Goal: Contribute content: Contribute content

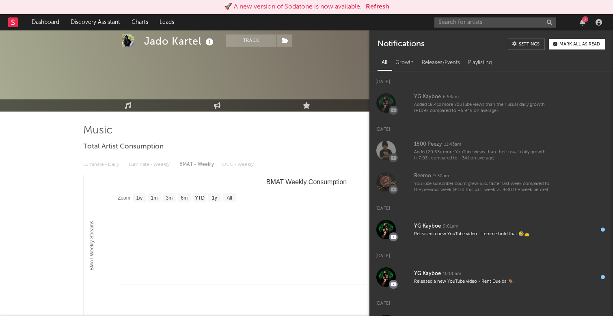
select select "1w"
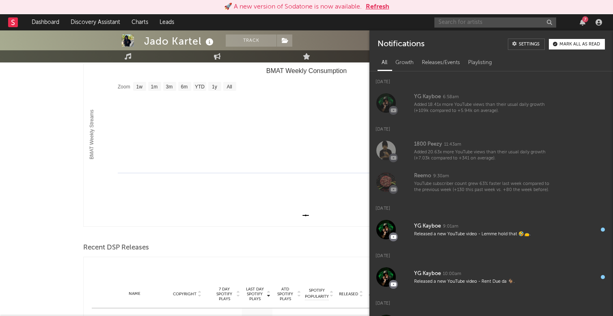
click at [511, 19] on input "text" at bounding box center [495, 22] width 122 height 10
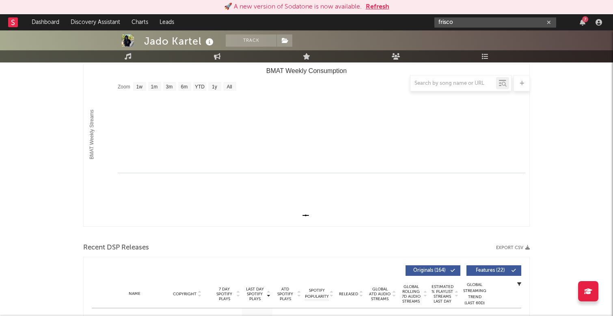
type input "frisco"
click at [258, 33] on div "Jado Kartel Track [GEOGRAPHIC_DATA] | Hip-Hop/Rap Edit Track Benchmark Summary" at bounding box center [276, 10] width 264 height 51
click at [258, 39] on button "Track" at bounding box center [251, 40] width 51 height 12
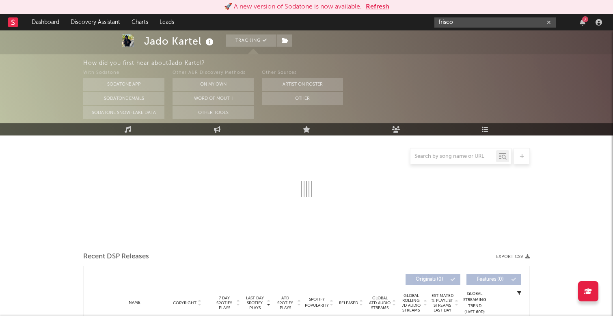
select select "1w"
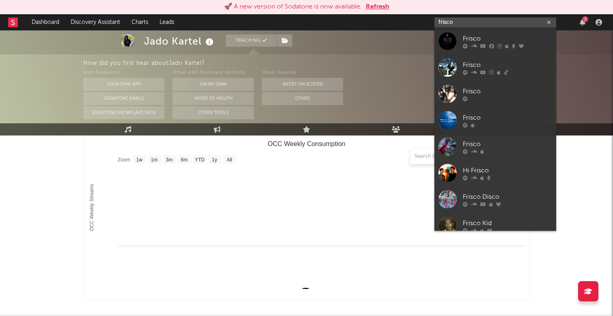
click at [479, 24] on input "frisco" at bounding box center [495, 22] width 122 height 10
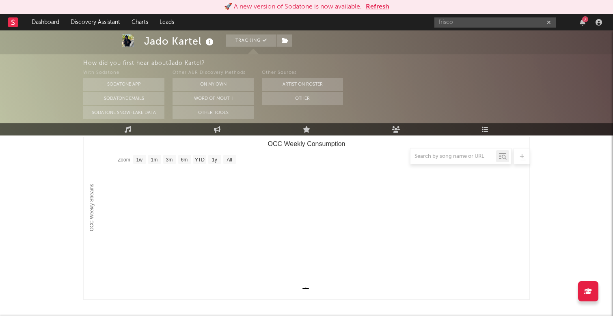
click at [361, 164] on div at bounding box center [306, 156] width 446 height 16
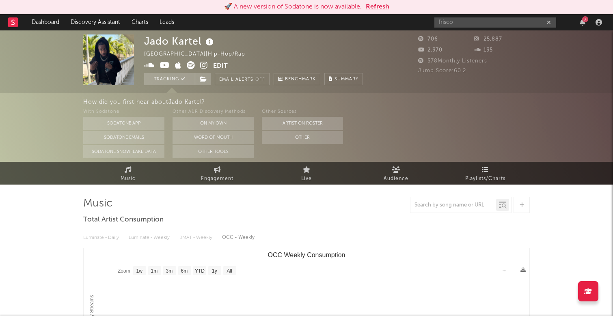
scroll to position [0, 0]
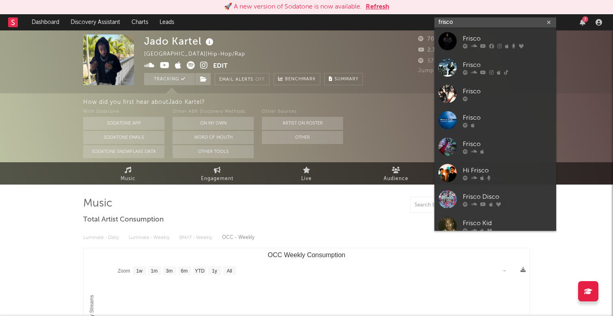
click at [508, 22] on input "frisco" at bounding box center [495, 22] width 122 height 10
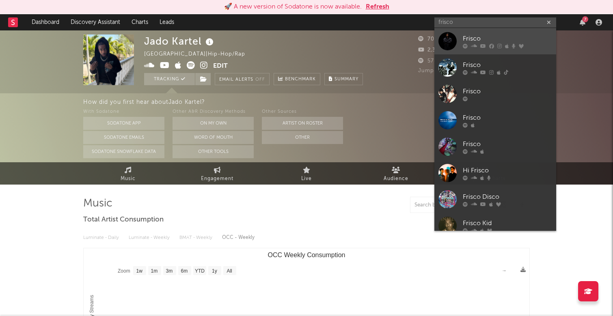
click at [502, 37] on div "Frisco" at bounding box center [507, 39] width 89 height 10
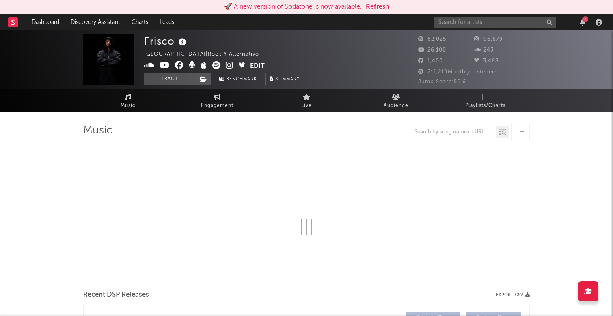
select select "6m"
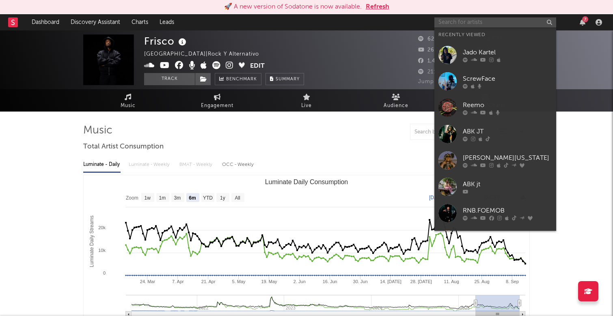
click at [497, 21] on input "text" at bounding box center [495, 22] width 122 height 10
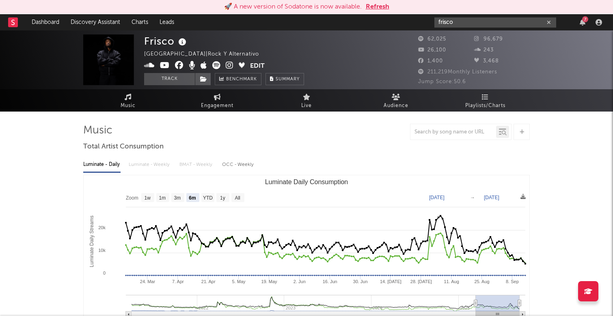
drag, startPoint x: 470, startPoint y: 25, endPoint x: 402, endPoint y: 19, distance: 68.4
click at [400, 20] on nav "Dashboard Discovery Assistant Charts Leads frisco 7" at bounding box center [306, 22] width 613 height 16
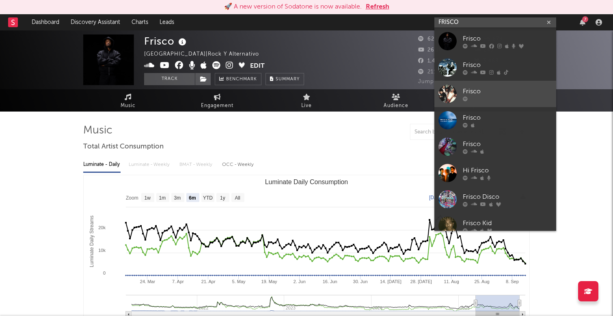
type input "FRISCO"
click at [510, 97] on div at bounding box center [507, 98] width 89 height 5
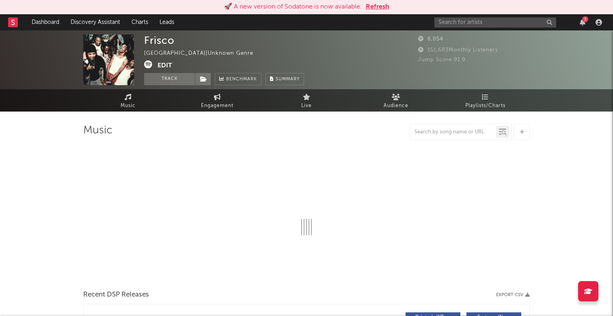
select select "6m"
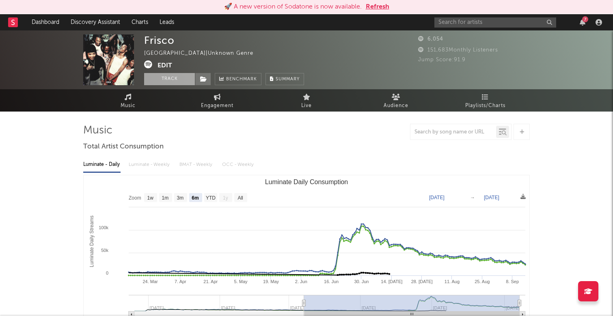
click at [172, 75] on button "Track" at bounding box center [169, 79] width 51 height 12
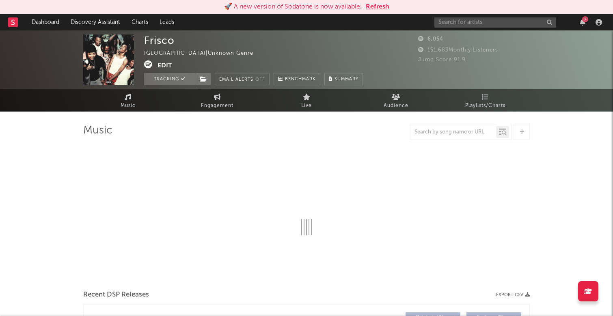
click at [166, 65] on button "Edit" at bounding box center [164, 65] width 15 height 10
select select "6m"
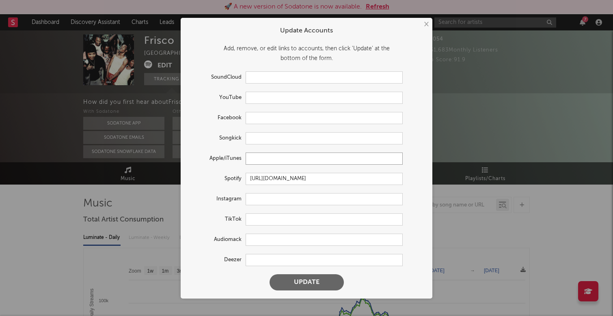
click at [265, 158] on input "text" at bounding box center [324, 159] width 157 height 12
paste input "@[DOMAIN_NAME]"
type input "@[DOMAIN_NAME]"
drag, startPoint x: 306, startPoint y: 156, endPoint x: 232, endPoint y: 155, distance: 73.9
click at [232, 155] on div "Apple/iTunes @[DOMAIN_NAME]" at bounding box center [296, 159] width 214 height 12
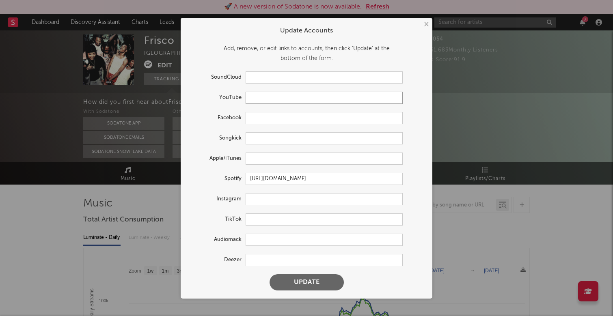
click at [254, 102] on input "text" at bounding box center [324, 98] width 157 height 12
paste input "[URL][DOMAIN_NAME]"
type input "[URL][DOMAIN_NAME]"
click at [261, 157] on input "text" at bounding box center [324, 159] width 157 height 12
paste input "[URL][DOMAIN_NAME]"
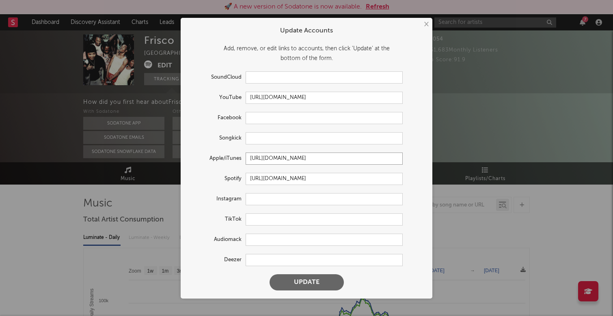
type input "[URL][DOMAIN_NAME]"
click at [252, 202] on input "text" at bounding box center [324, 199] width 157 height 12
click at [303, 285] on button "Update" at bounding box center [307, 282] width 74 height 16
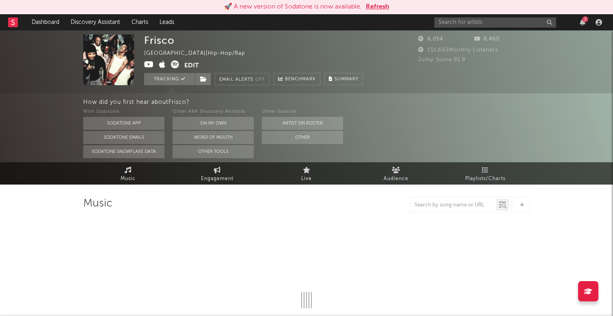
select select "6m"
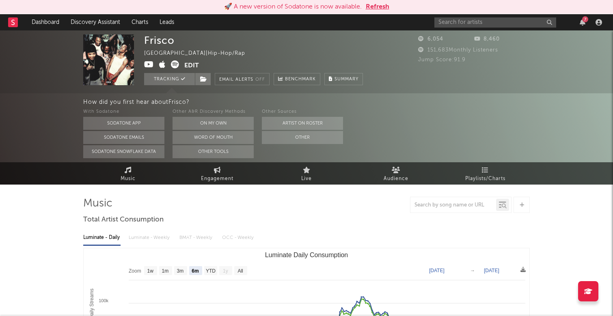
click at [377, 106] on div "How did you first hear about [PERSON_NAME] ?" at bounding box center [348, 102] width 530 height 10
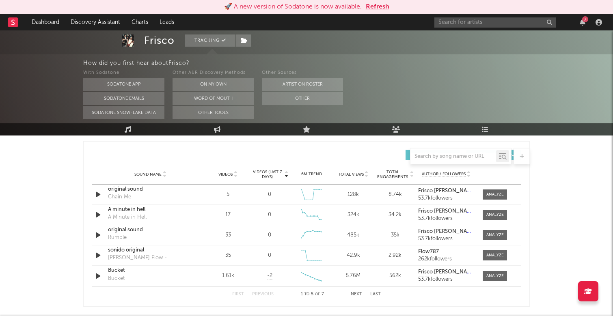
scroll to position [577, 0]
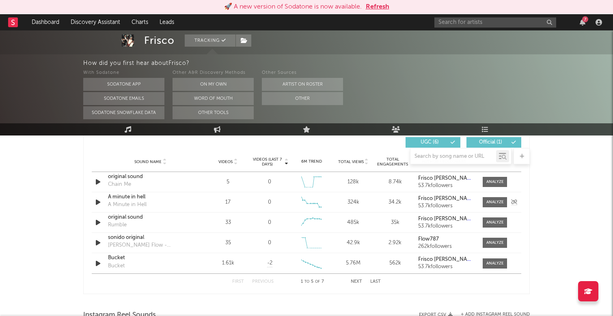
click at [95, 205] on icon "button" at bounding box center [98, 202] width 9 height 10
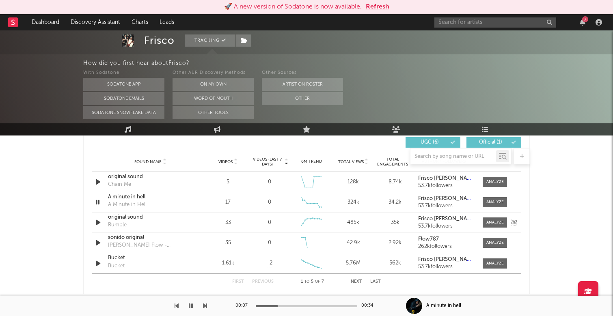
click at [99, 224] on icon "button" at bounding box center [98, 223] width 9 height 10
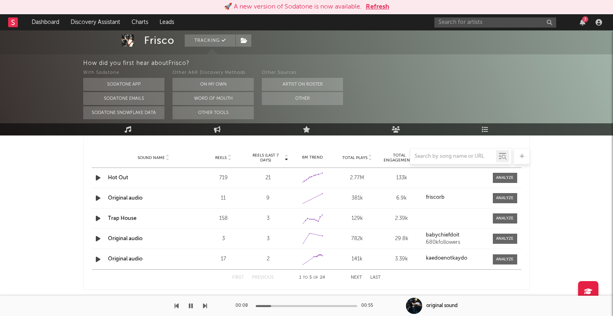
scroll to position [767, 0]
click at [98, 217] on icon "button" at bounding box center [98, 218] width 9 height 10
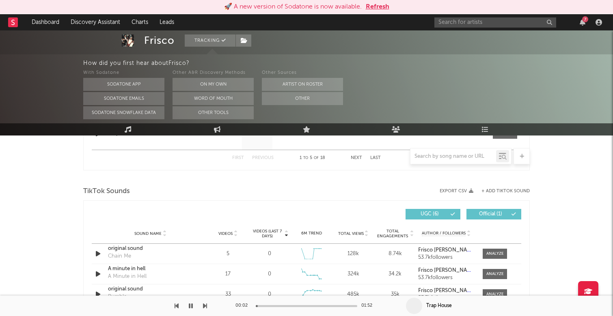
scroll to position [496, 0]
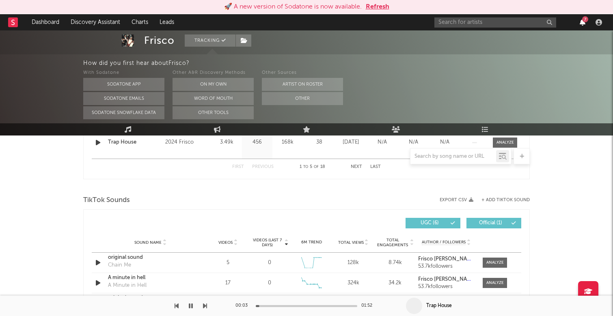
click at [582, 23] on icon "button" at bounding box center [583, 22] width 6 height 6
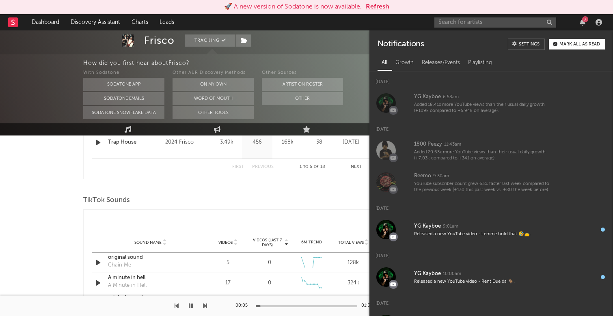
click at [487, 10] on div "🚀 A new version of Sodatone is now available. Refresh" at bounding box center [306, 7] width 605 height 10
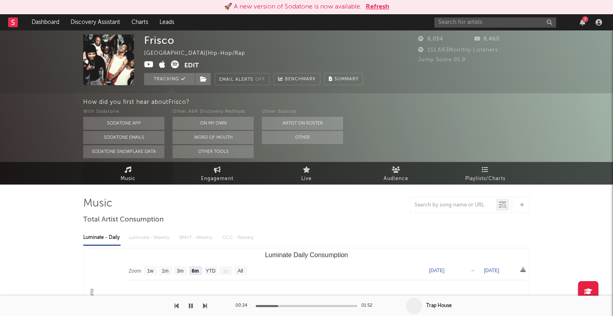
scroll to position [0, 0]
click at [190, 307] on icon "button" at bounding box center [191, 306] width 4 height 6
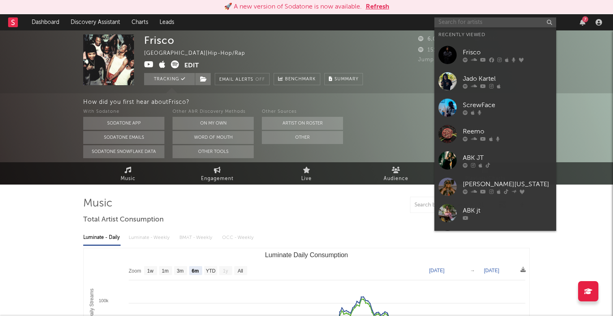
click at [480, 23] on input "text" at bounding box center [495, 22] width 122 height 10
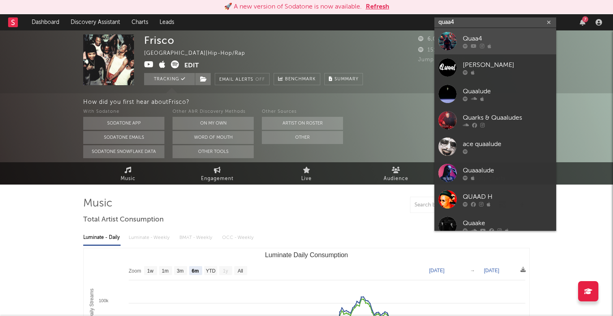
type input "quaa4"
click at [530, 47] on div at bounding box center [507, 45] width 89 height 5
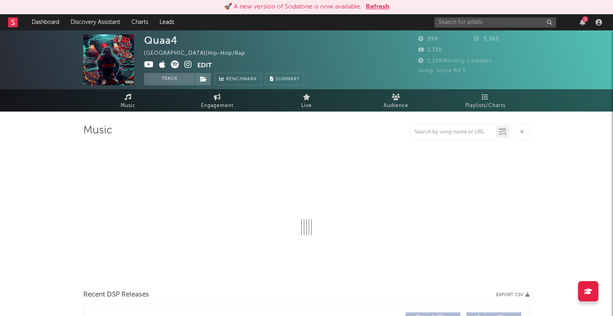
select select "1w"
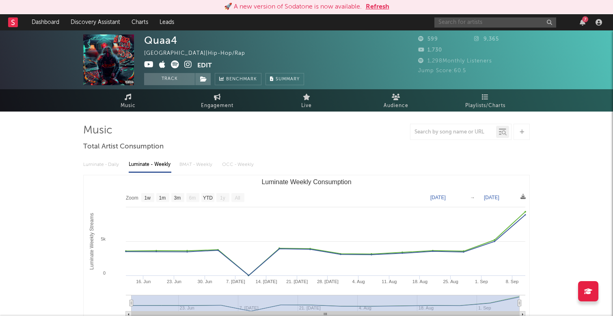
click at [491, 20] on input "text" at bounding box center [495, 22] width 122 height 10
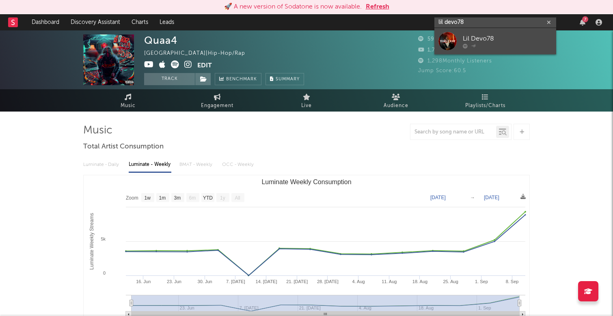
type input "lil devo78"
click at [509, 41] on div "Lil Devo78" at bounding box center [507, 39] width 89 height 10
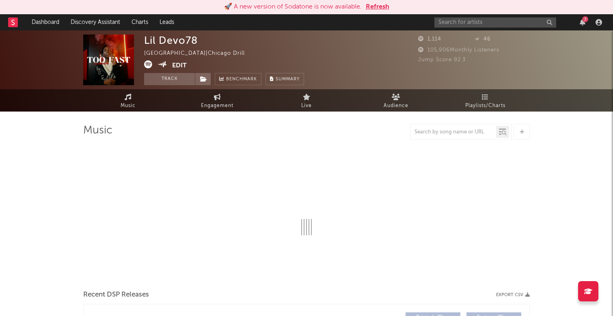
select select "1w"
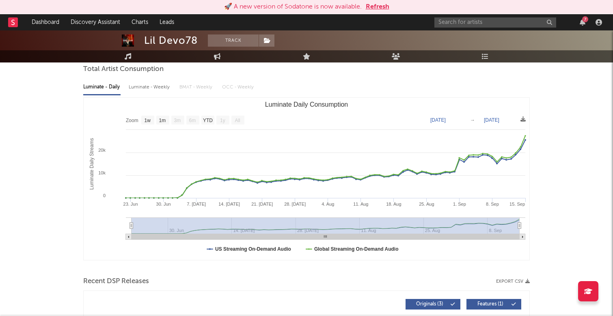
scroll to position [40, 0]
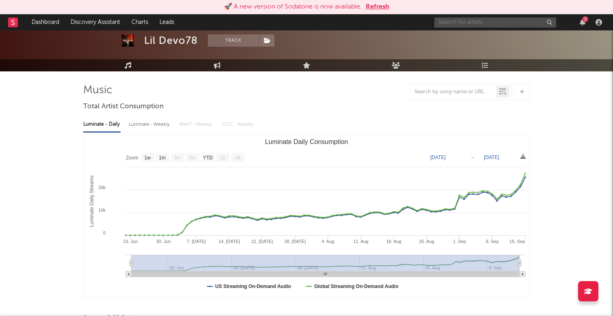
click at [464, 22] on input "text" at bounding box center [495, 22] width 122 height 10
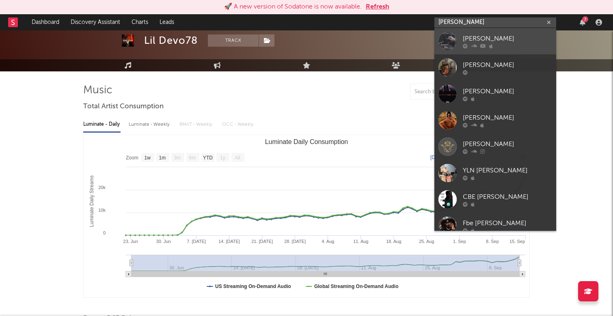
type input "[PERSON_NAME]"
click at [481, 35] on div "[PERSON_NAME]" at bounding box center [507, 39] width 89 height 10
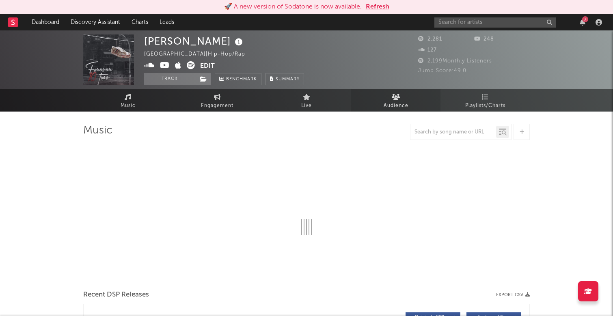
select select "6m"
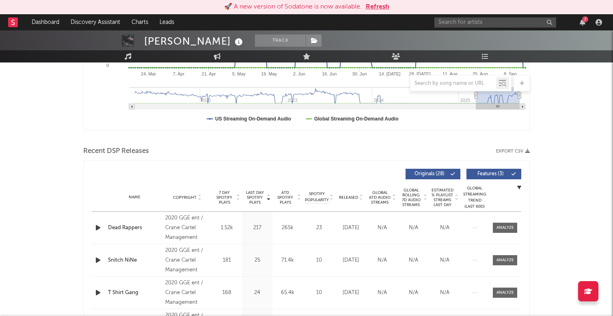
scroll to position [205, 0]
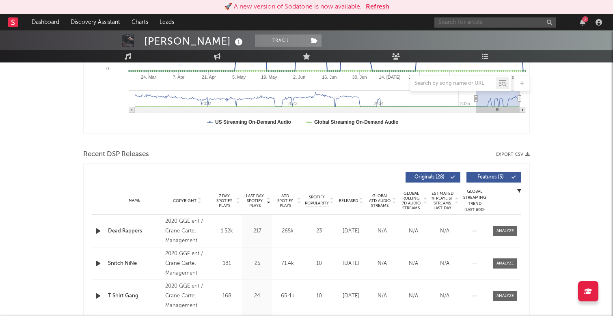
click at [485, 18] on input "text" at bounding box center [495, 22] width 122 height 10
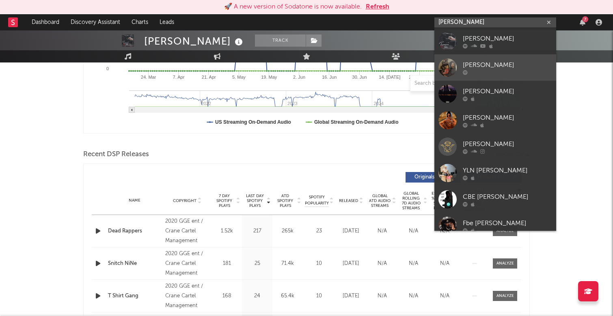
type input "[PERSON_NAME]"
click at [499, 65] on div "[PERSON_NAME]" at bounding box center [507, 65] width 89 height 10
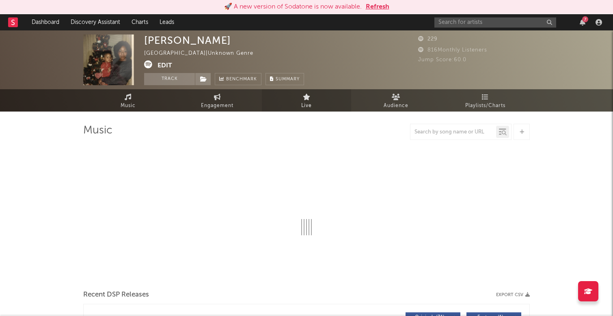
select select "1w"
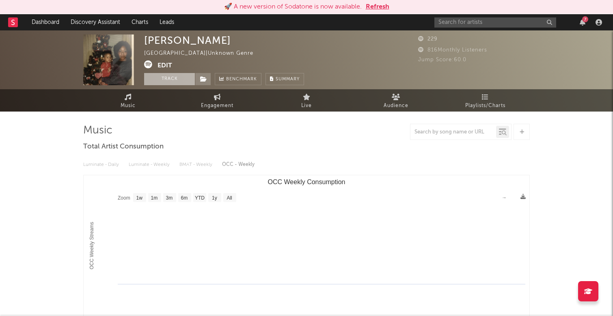
click at [178, 76] on button "Track" at bounding box center [169, 79] width 51 height 12
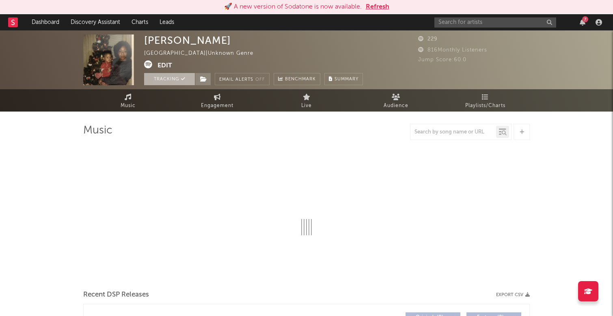
select select "1w"
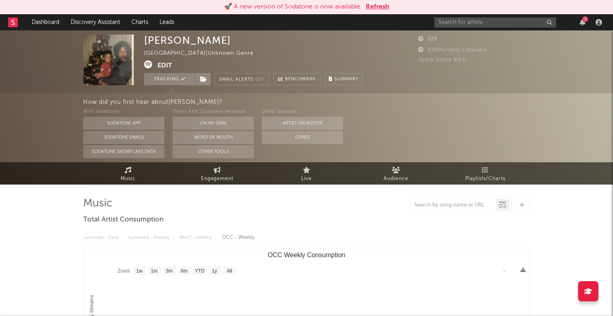
click at [164, 66] on button "Edit" at bounding box center [164, 65] width 15 height 10
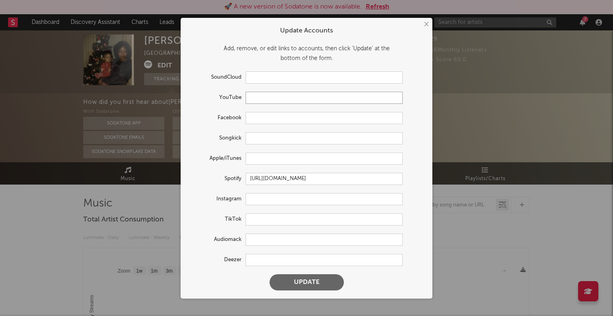
click at [273, 97] on input "text" at bounding box center [324, 98] width 157 height 12
